Goal: Task Accomplishment & Management: Use online tool/utility

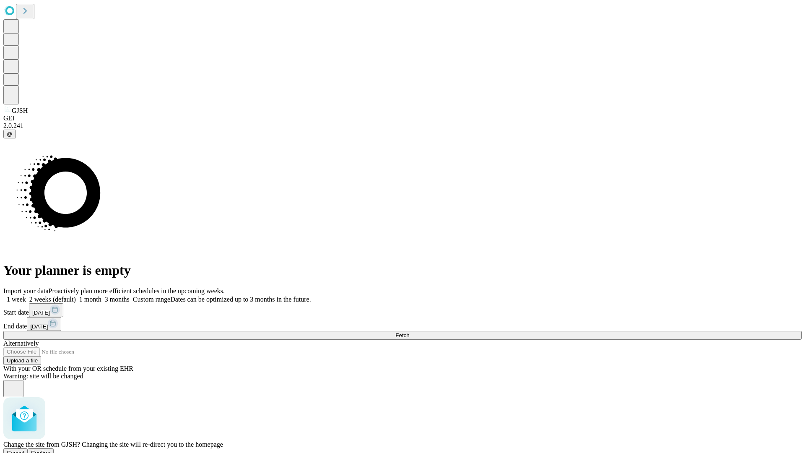
click at [51, 449] on span "Confirm" at bounding box center [41, 452] width 20 height 6
click at [101, 296] on label "1 month" at bounding box center [89, 299] width 26 height 7
click at [409, 332] on span "Fetch" at bounding box center [402, 335] width 14 height 6
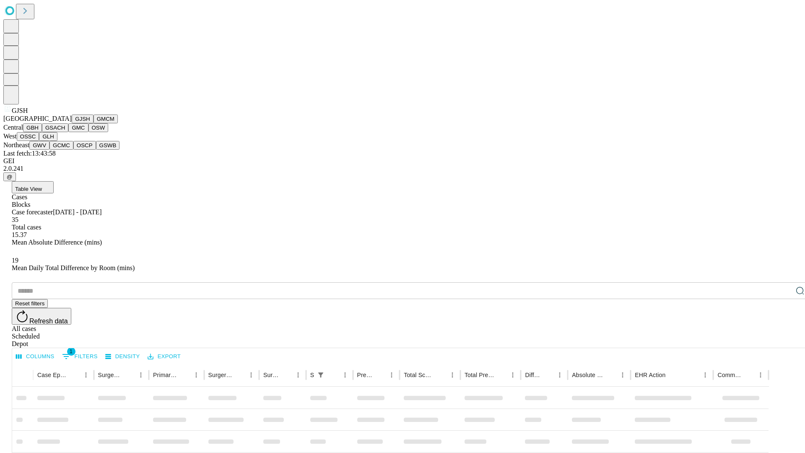
click at [93, 123] on button "GMCM" at bounding box center [105, 118] width 24 height 9
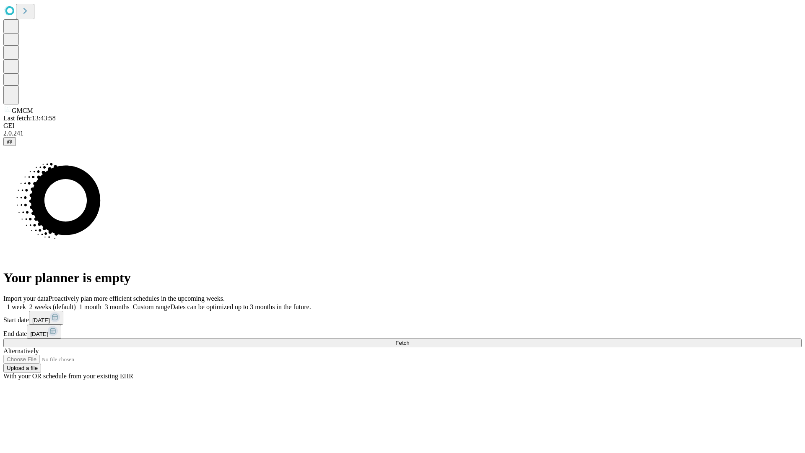
click at [101, 303] on label "1 month" at bounding box center [89, 306] width 26 height 7
click at [409, 340] on span "Fetch" at bounding box center [402, 343] width 14 height 6
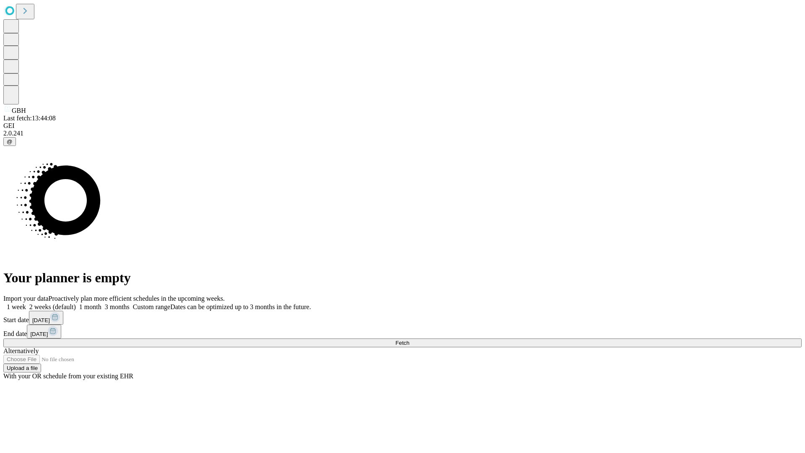
click at [101, 303] on label "1 month" at bounding box center [89, 306] width 26 height 7
click at [409, 340] on span "Fetch" at bounding box center [402, 343] width 14 height 6
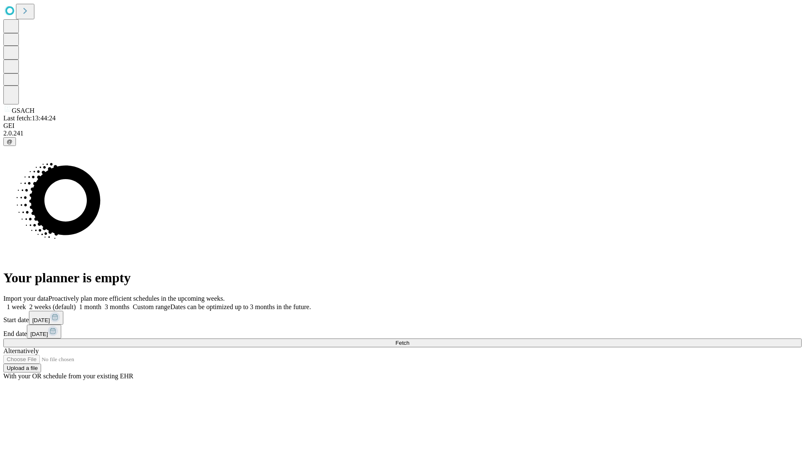
click at [101, 303] on label "1 month" at bounding box center [89, 306] width 26 height 7
click at [409, 340] on span "Fetch" at bounding box center [402, 343] width 14 height 6
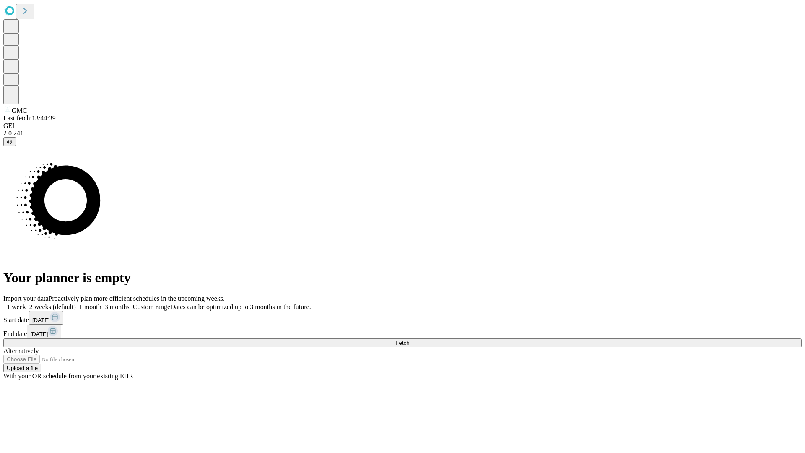
click at [101, 303] on label "1 month" at bounding box center [89, 306] width 26 height 7
click at [409, 340] on span "Fetch" at bounding box center [402, 343] width 14 height 6
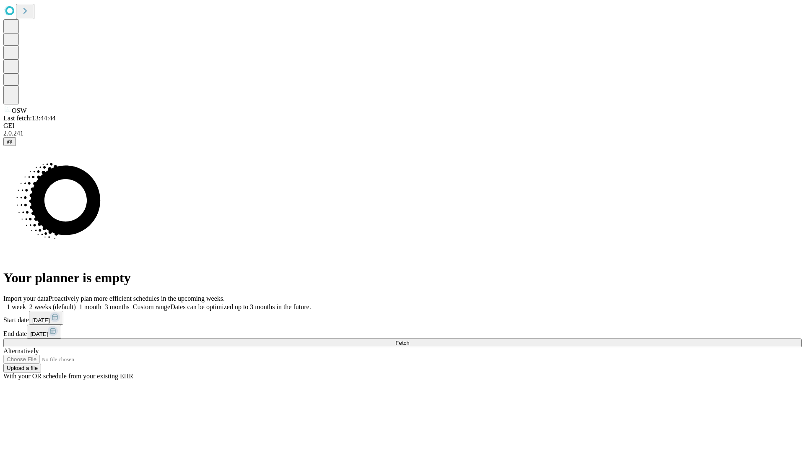
click at [101, 303] on label "1 month" at bounding box center [89, 306] width 26 height 7
click at [409, 340] on span "Fetch" at bounding box center [402, 343] width 14 height 6
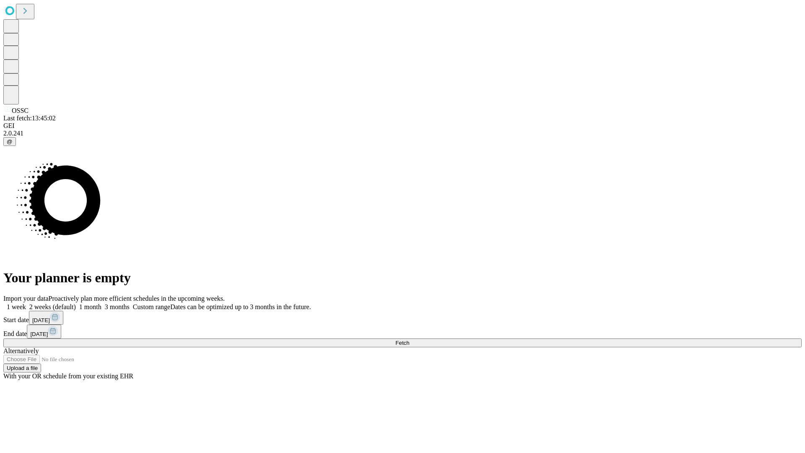
click at [101, 303] on label "1 month" at bounding box center [89, 306] width 26 height 7
click at [409, 340] on span "Fetch" at bounding box center [402, 343] width 14 height 6
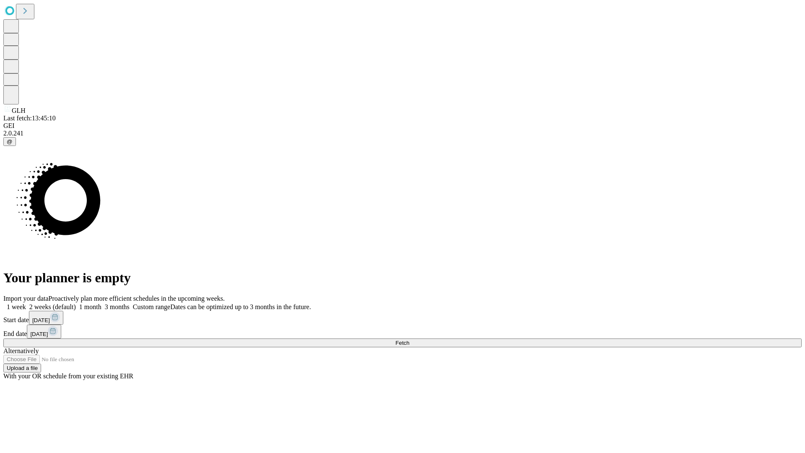
click at [101, 303] on label "1 month" at bounding box center [89, 306] width 26 height 7
click at [409, 340] on span "Fetch" at bounding box center [402, 343] width 14 height 6
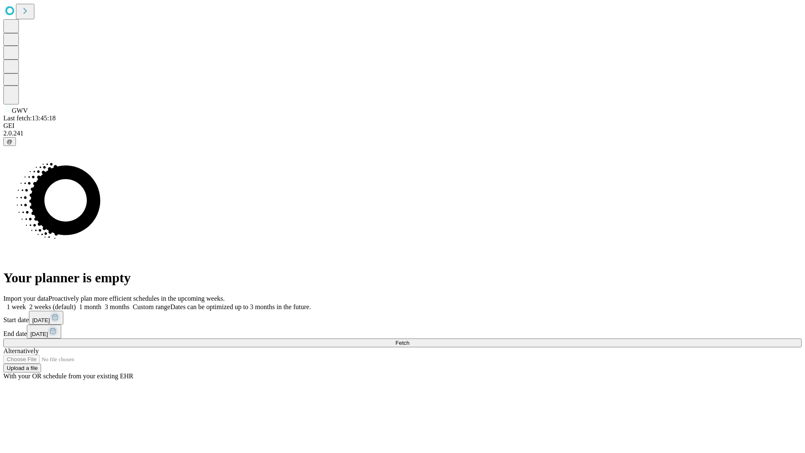
click at [101, 303] on label "1 month" at bounding box center [89, 306] width 26 height 7
click at [409, 340] on span "Fetch" at bounding box center [402, 343] width 14 height 6
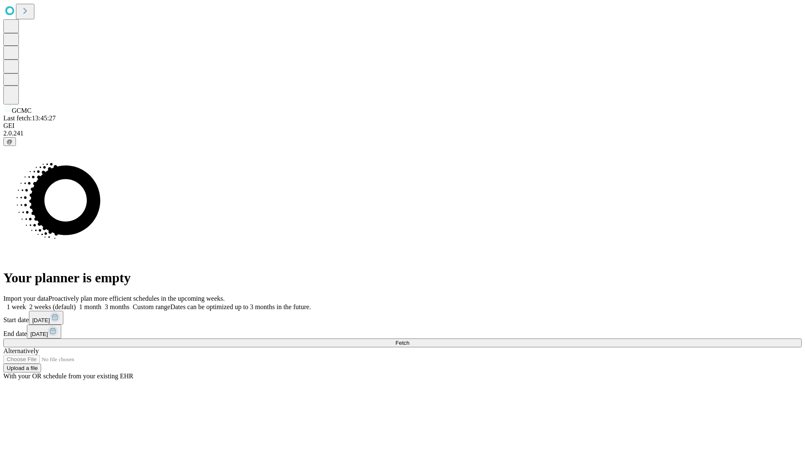
click at [409, 340] on span "Fetch" at bounding box center [402, 343] width 14 height 6
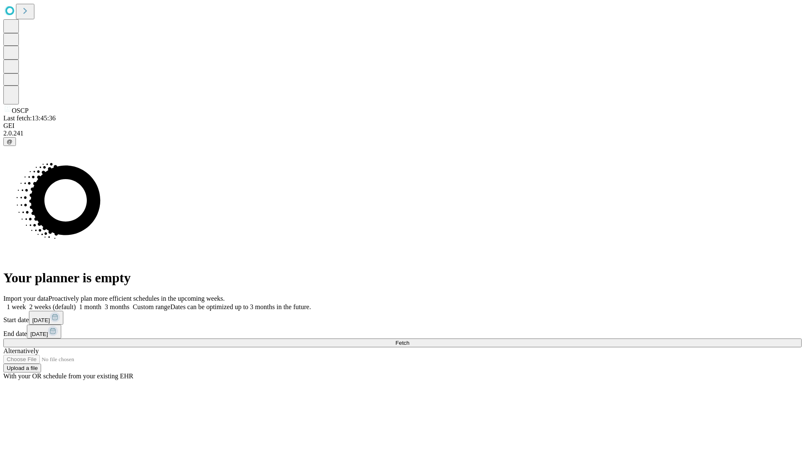
click at [101, 303] on label "1 month" at bounding box center [89, 306] width 26 height 7
click at [409, 340] on span "Fetch" at bounding box center [402, 343] width 14 height 6
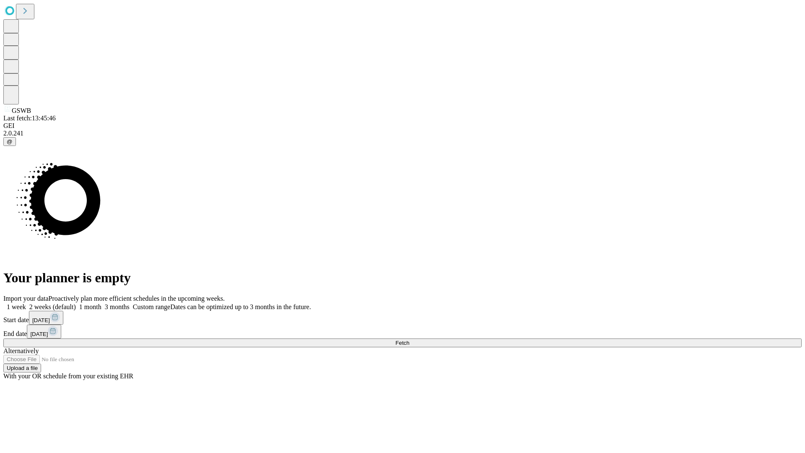
click at [101, 303] on label "1 month" at bounding box center [89, 306] width 26 height 7
click at [409, 340] on span "Fetch" at bounding box center [402, 343] width 14 height 6
